Goal: Information Seeking & Learning: Find contact information

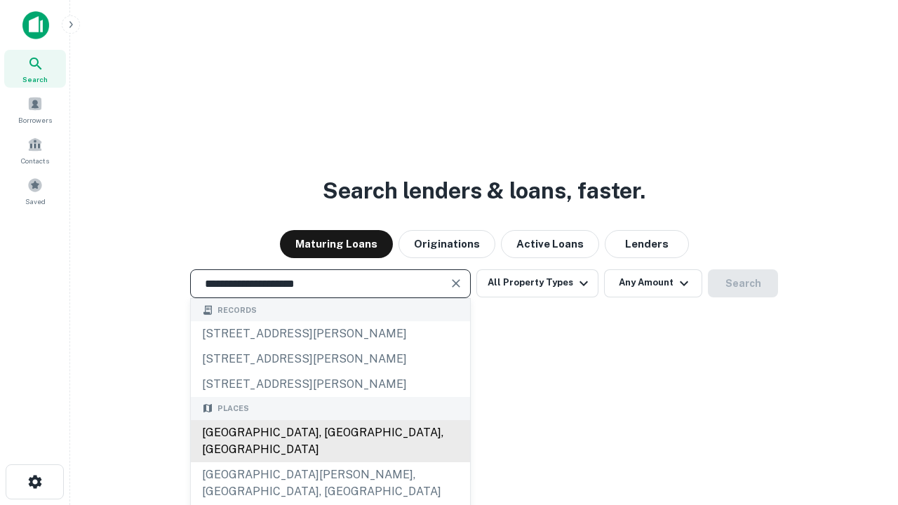
click at [330, 463] on div "[GEOGRAPHIC_DATA], [GEOGRAPHIC_DATA], [GEOGRAPHIC_DATA]" at bounding box center [330, 441] width 279 height 42
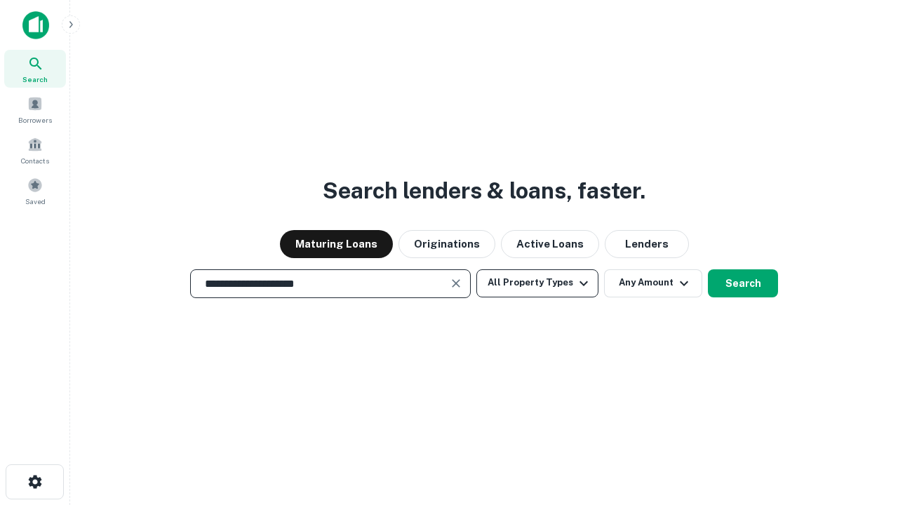
type input "**********"
click at [538, 283] on button "All Property Types" at bounding box center [538, 284] width 122 height 28
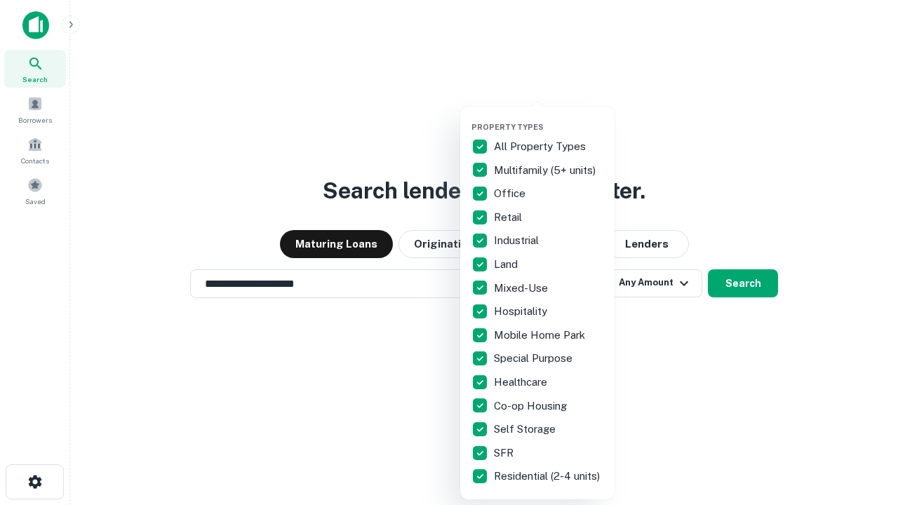
click at [549, 118] on button "button" at bounding box center [549, 118] width 154 height 1
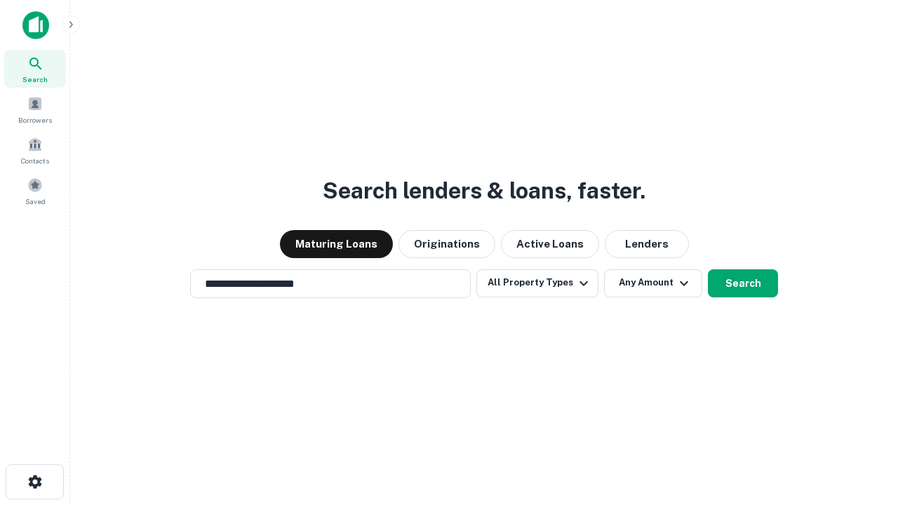
scroll to position [22, 0]
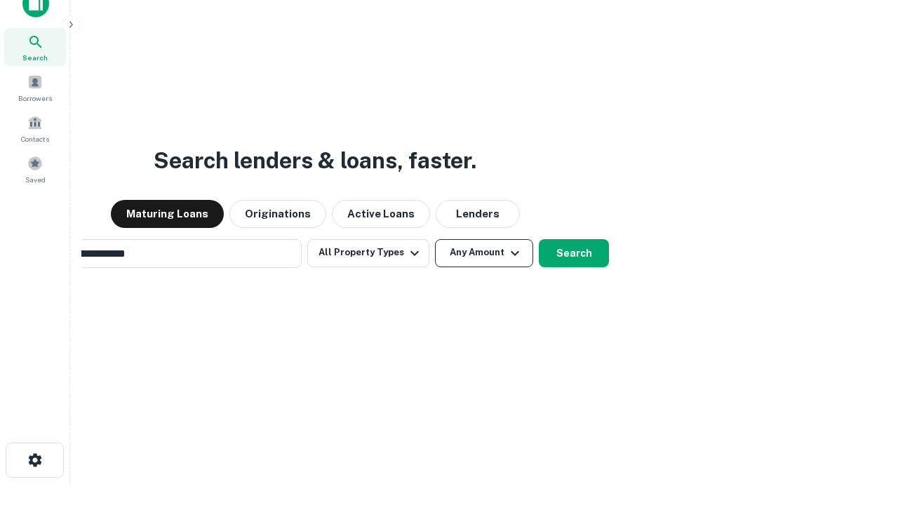
click at [435, 239] on button "Any Amount" at bounding box center [484, 253] width 98 height 28
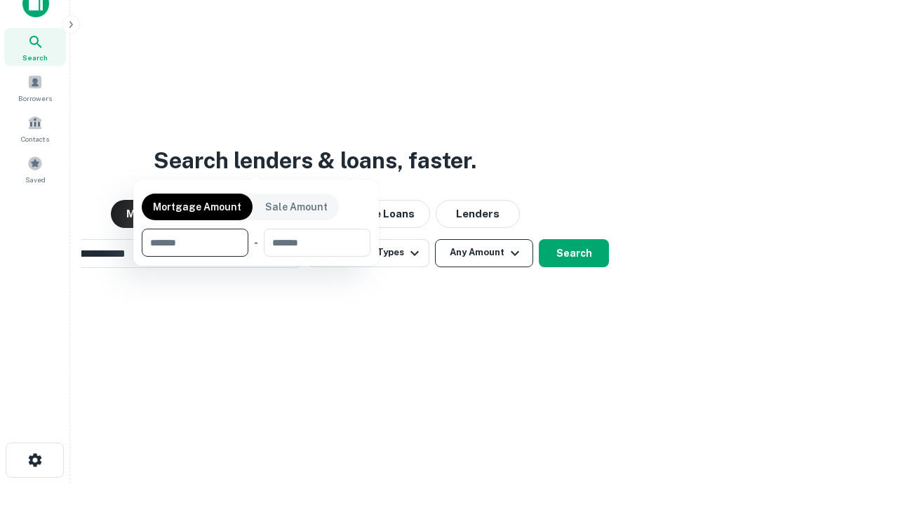
scroll to position [22, 0]
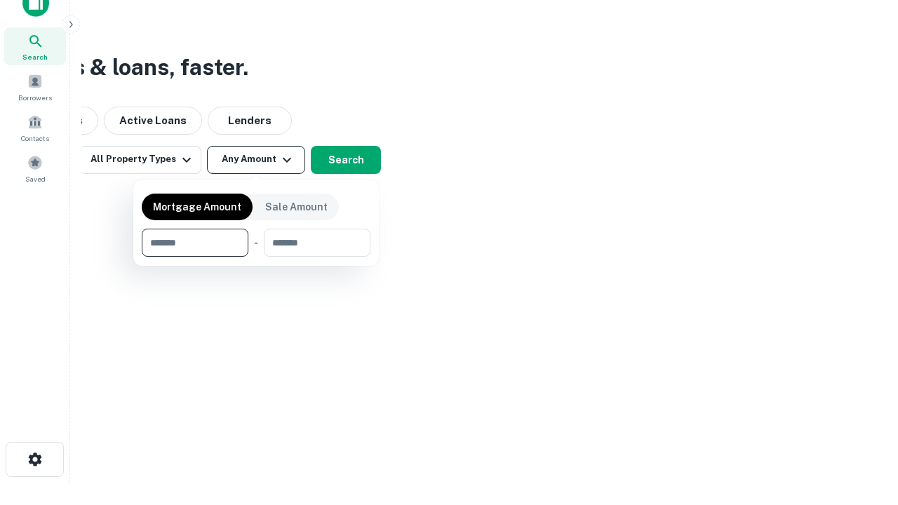
type input "*******"
click at [256, 257] on button "button" at bounding box center [256, 257] width 229 height 1
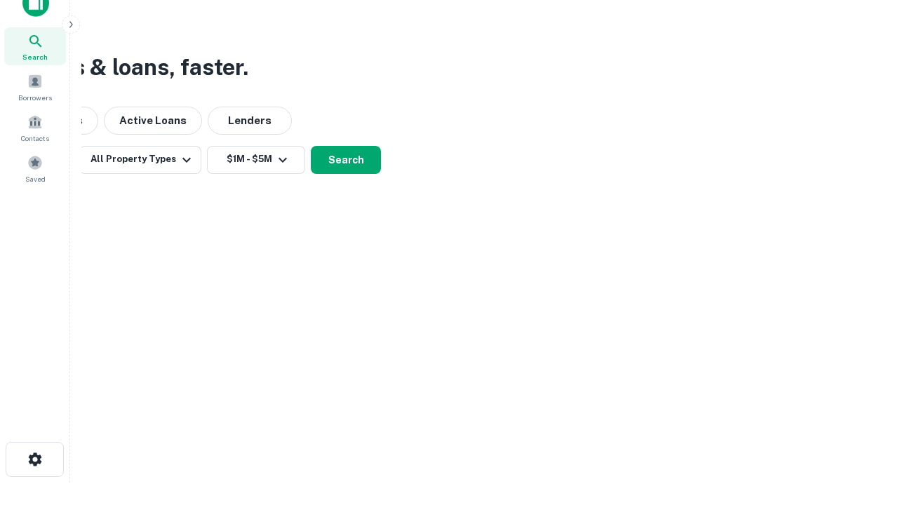
scroll to position [8, 259]
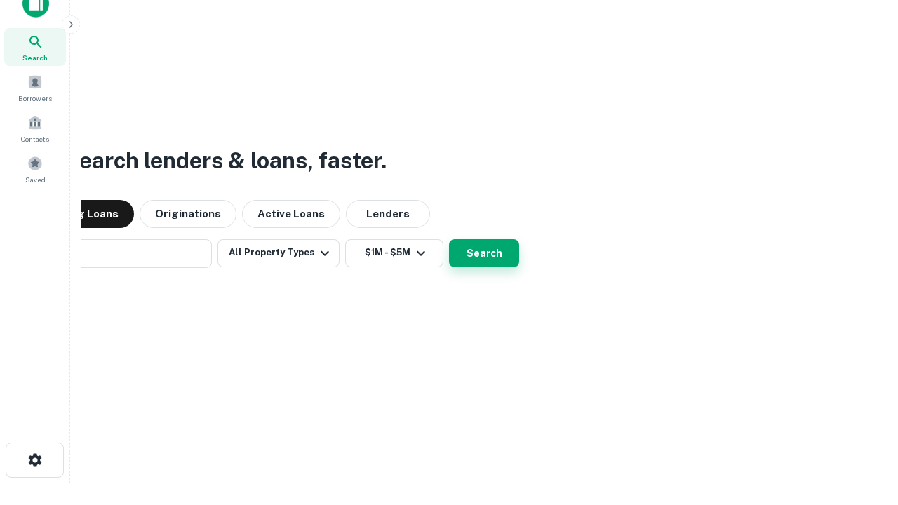
click at [449, 239] on button "Search" at bounding box center [484, 253] width 70 height 28
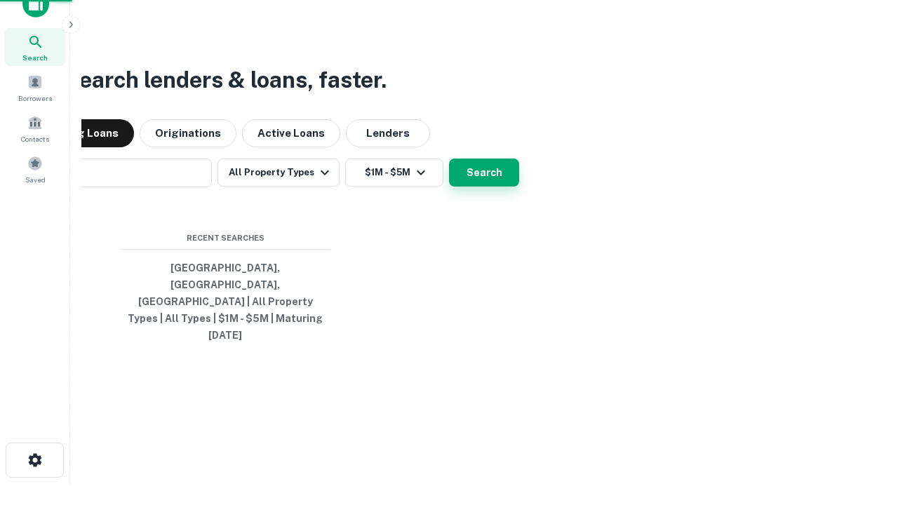
scroll to position [37, 397]
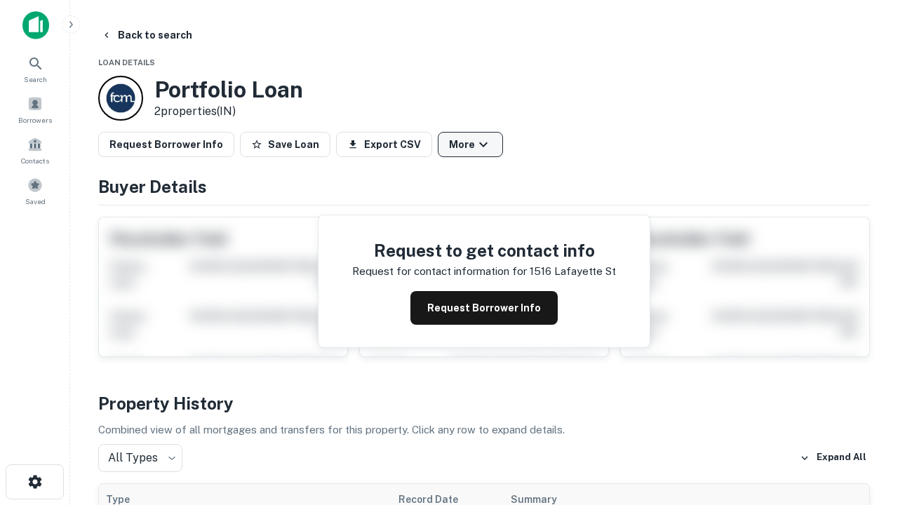
click at [470, 145] on button "More" at bounding box center [470, 144] width 65 height 25
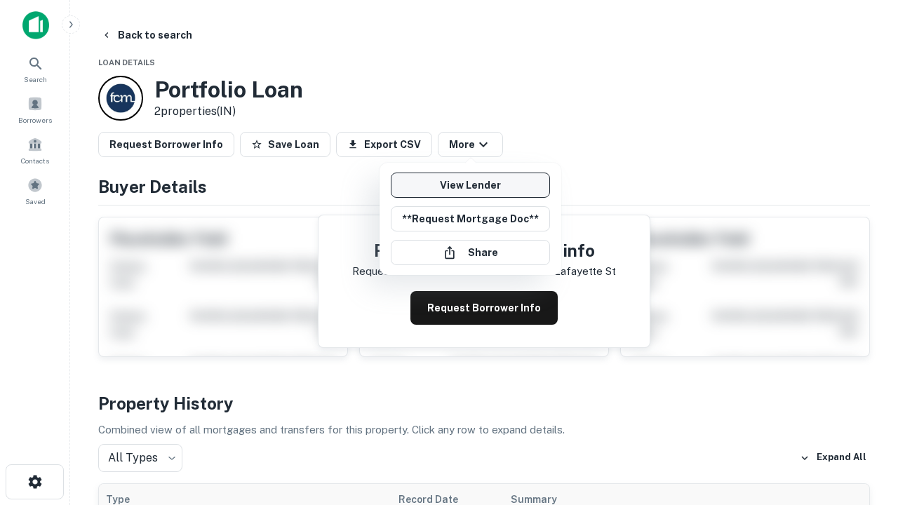
click at [470, 185] on link "View Lender" at bounding box center [470, 185] width 159 height 25
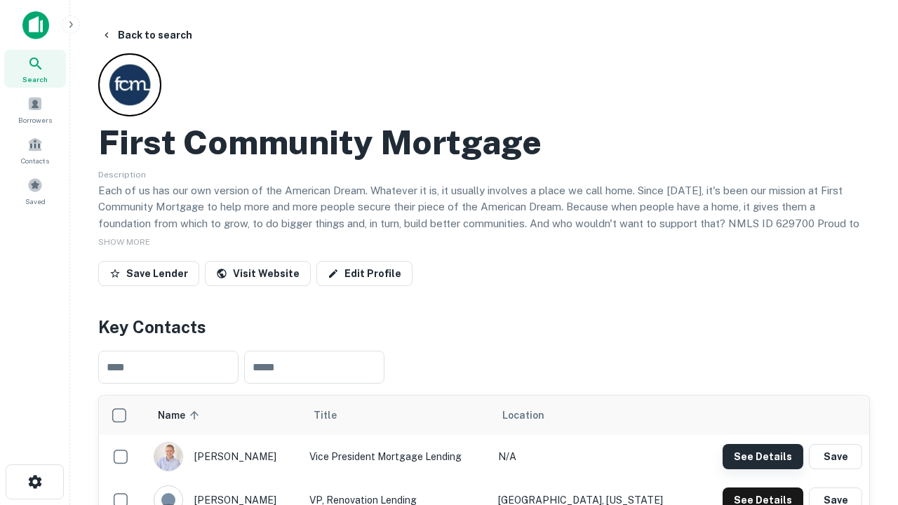
click at [763, 456] on button "See Details" at bounding box center [763, 456] width 81 height 25
click at [34, 482] on icon "button" at bounding box center [35, 482] width 17 height 17
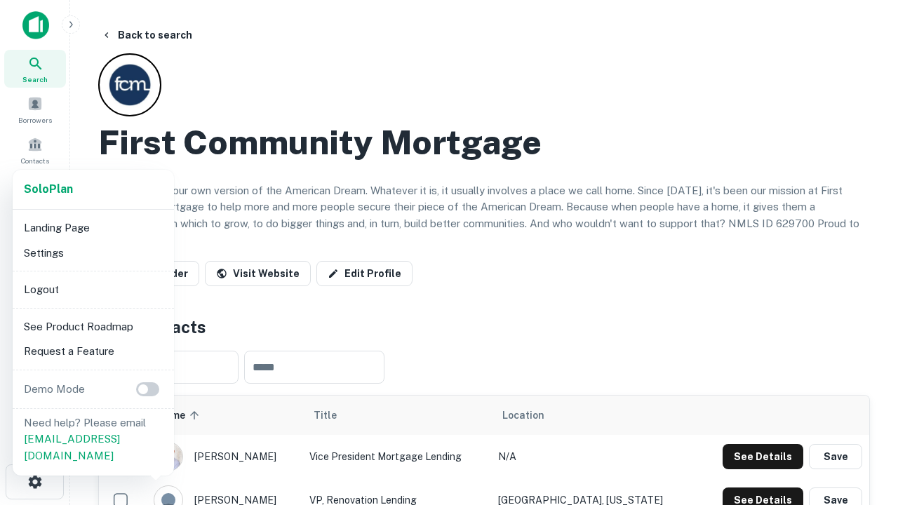
click at [93, 289] on li "Logout" at bounding box center [93, 289] width 150 height 25
